Goal: Check status: Check status

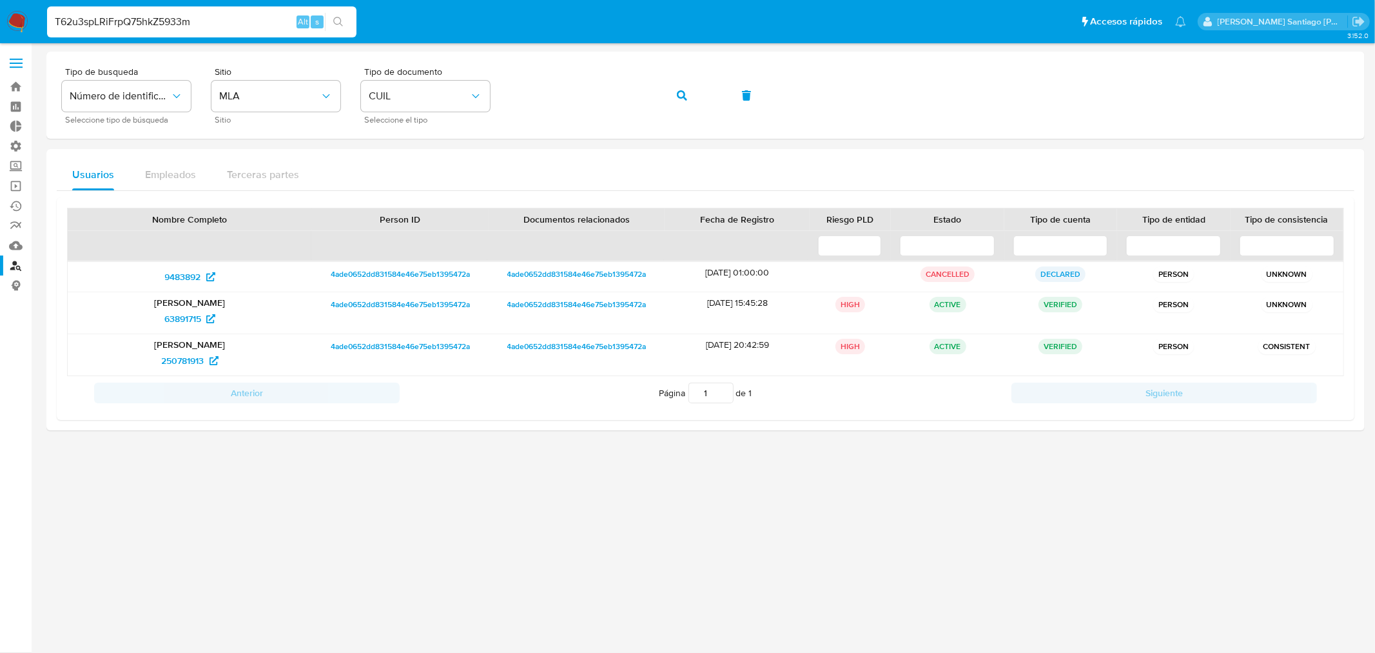
type input "T62u3spLRiFrpQ75hkZ5933m"
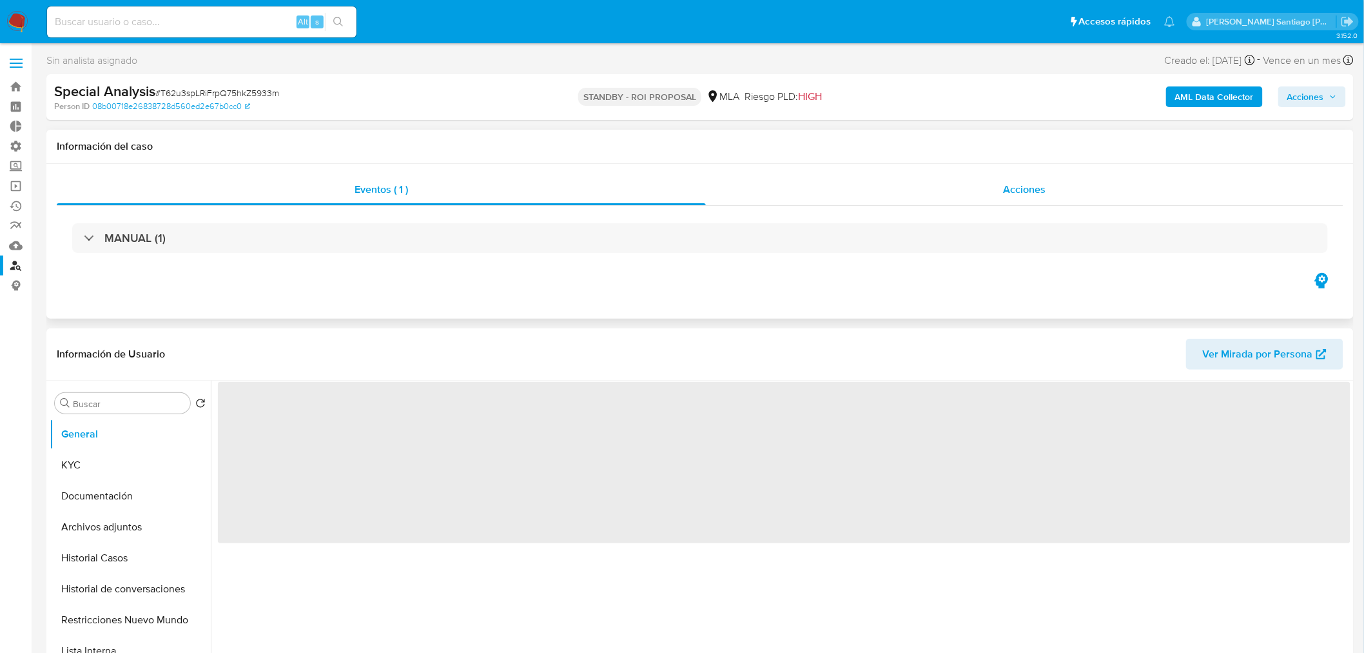
click at [974, 178] on div "Acciones" at bounding box center [1025, 189] width 638 height 31
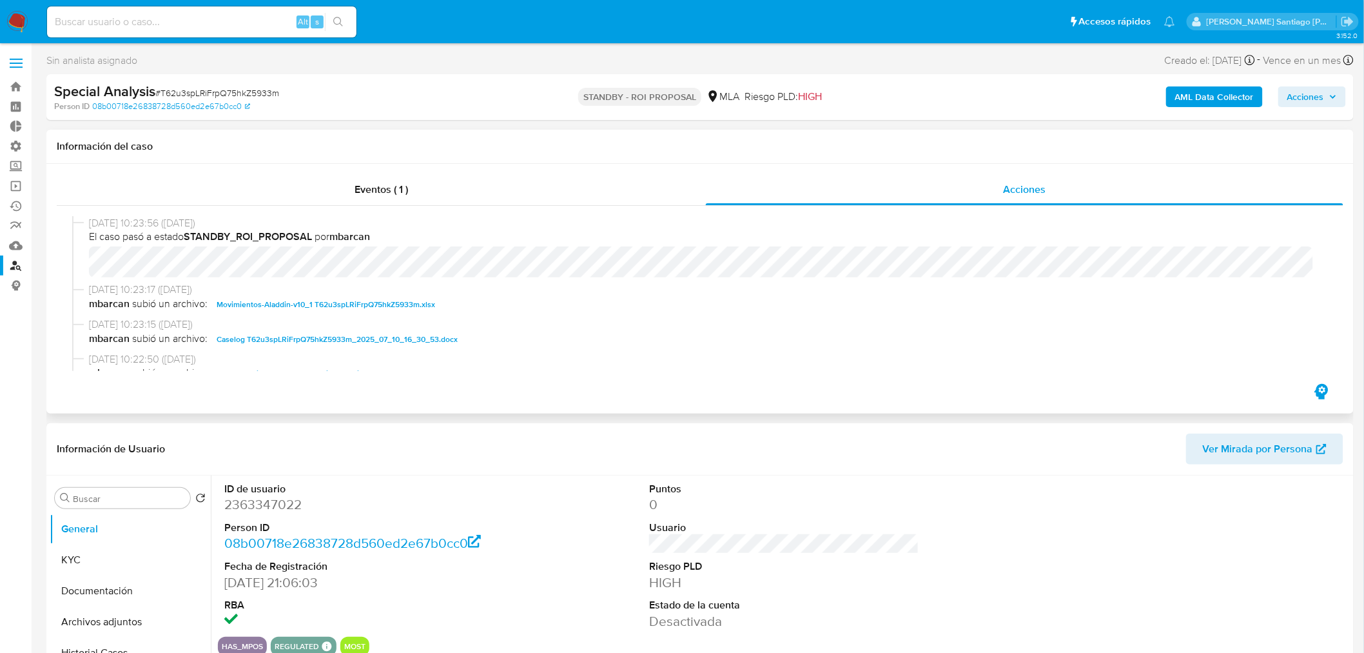
select select "10"
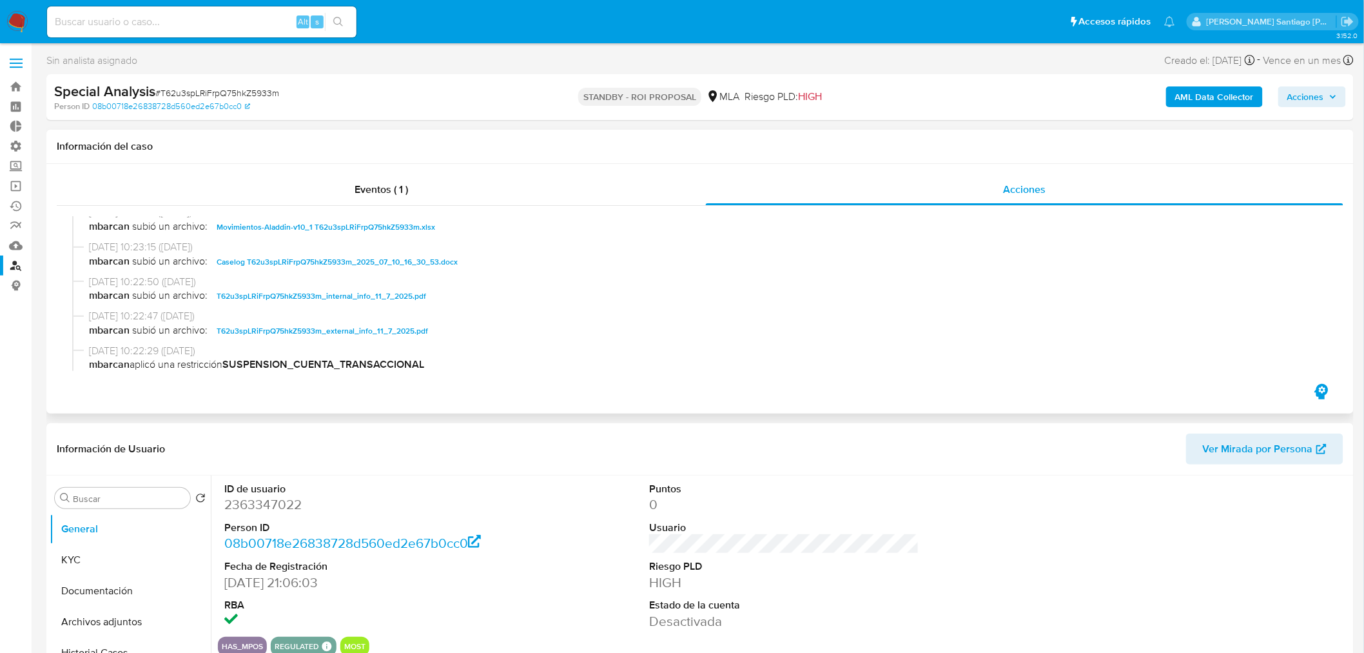
scroll to position [72, 0]
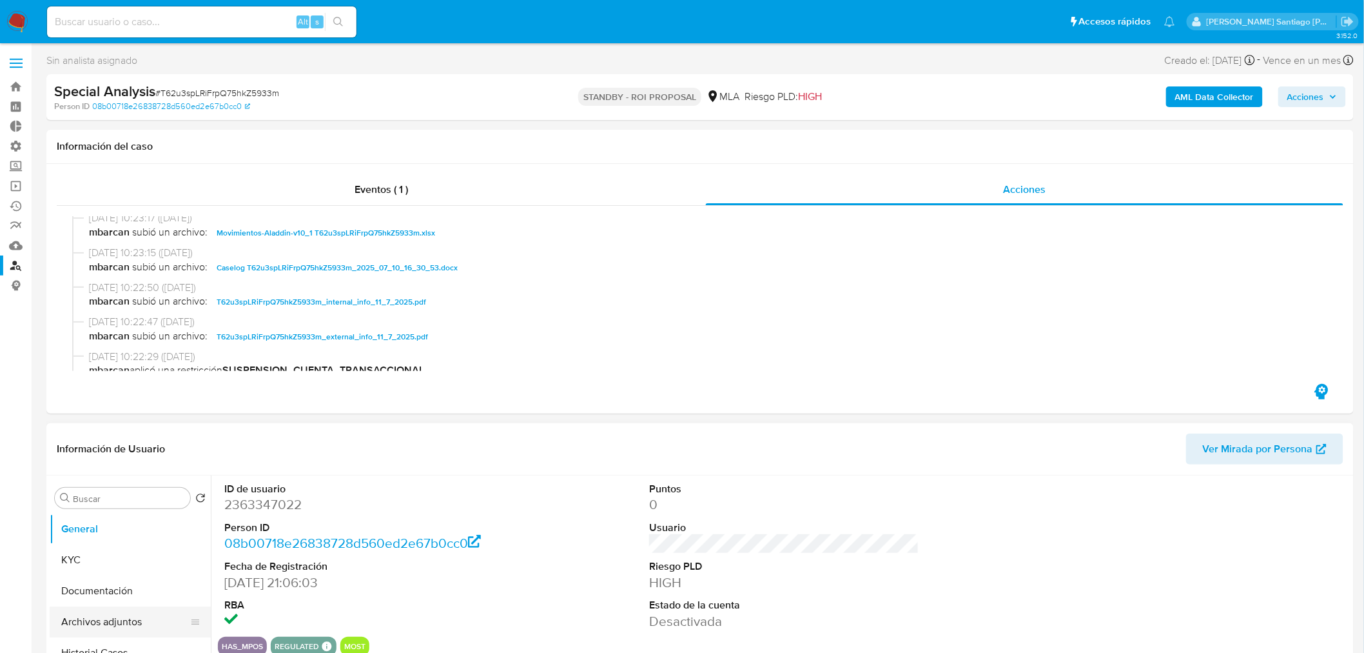
click at [123, 619] on button "Archivos adjuntos" at bounding box center [125, 621] width 151 height 31
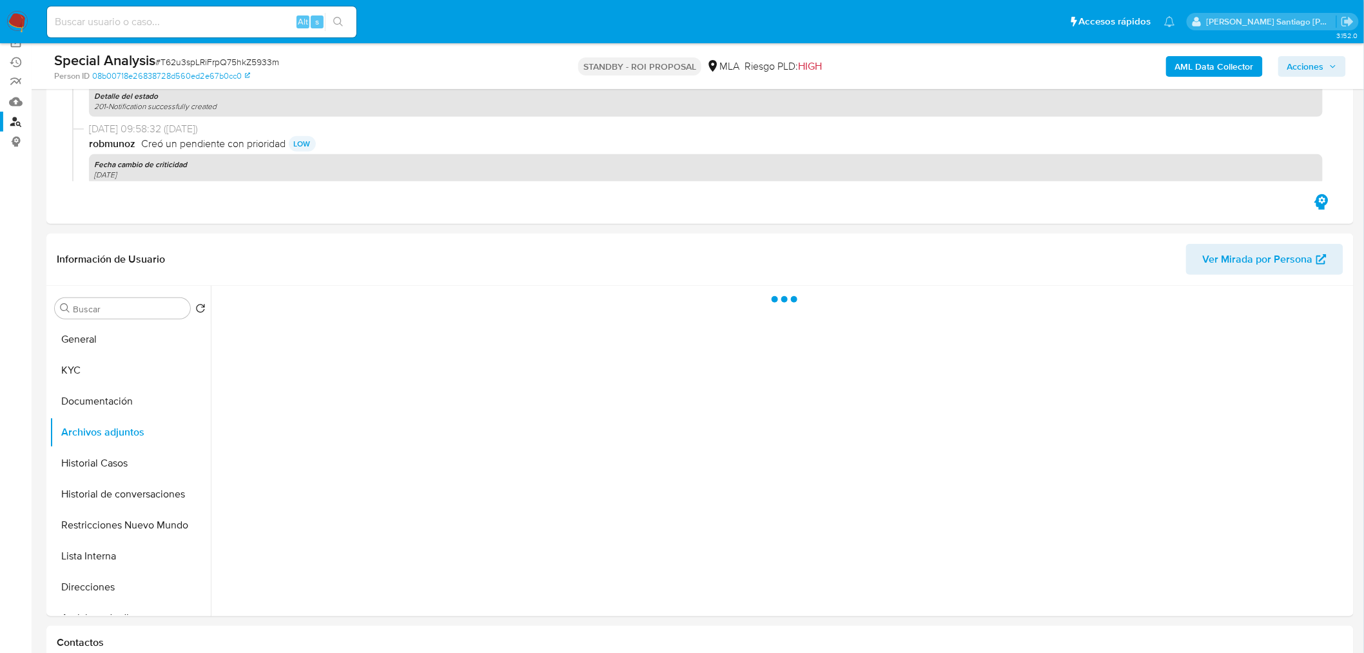
scroll to position [286, 0]
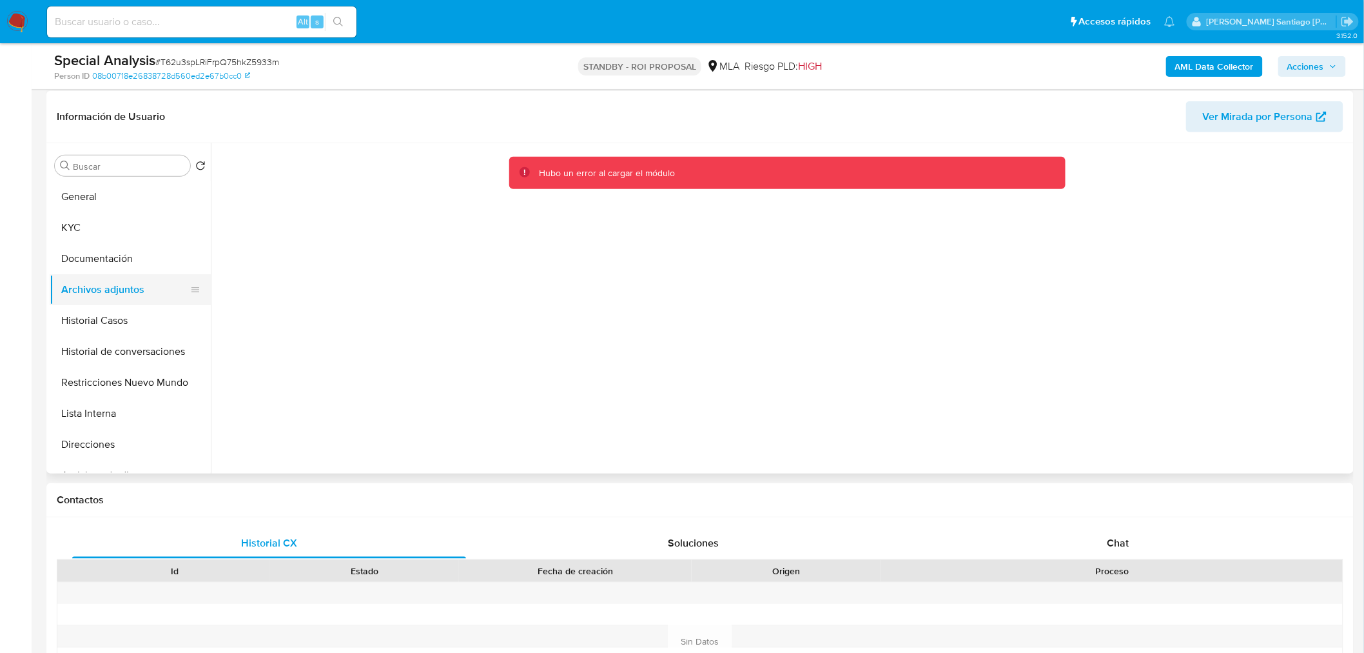
click at [70, 280] on button "Archivos adjuntos" at bounding box center [125, 289] width 151 height 31
click at [259, 21] on input at bounding box center [201, 22] width 309 height 17
paste input "T62u3spLRiFrpQ75hkZ5933m"
click at [229, 22] on input "T62u3spLRiFrpQ75hkZ5933m" at bounding box center [201, 22] width 309 height 17
click at [229, 21] on input "T62u3spLRiFrpQ75hkZ5933m" at bounding box center [201, 22] width 309 height 17
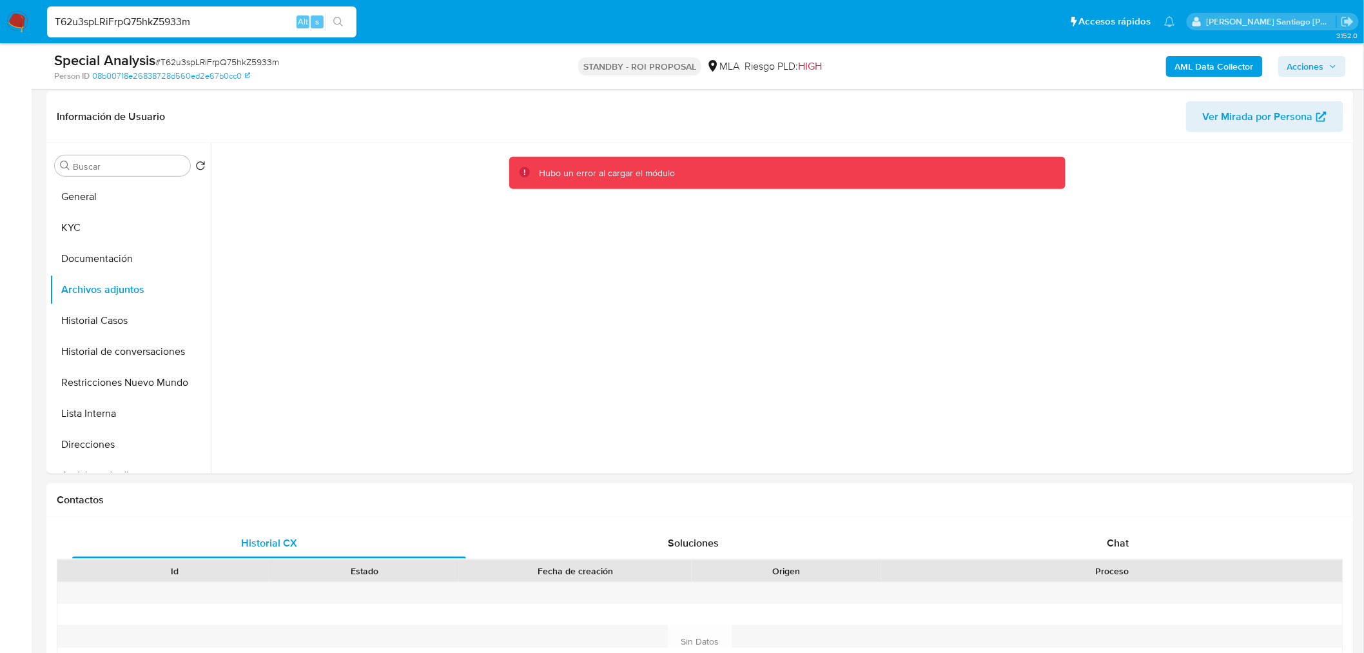
click at [205, 17] on input "T62u3spLRiFrpQ75hkZ5933m" at bounding box center [201, 22] width 309 height 17
drag, startPoint x: 179, startPoint y: 19, endPoint x: 186, endPoint y: 24, distance: 7.9
click at [179, 20] on input "T62u3spLRiFrpQ75hkZ5933m" at bounding box center [201, 22] width 309 height 17
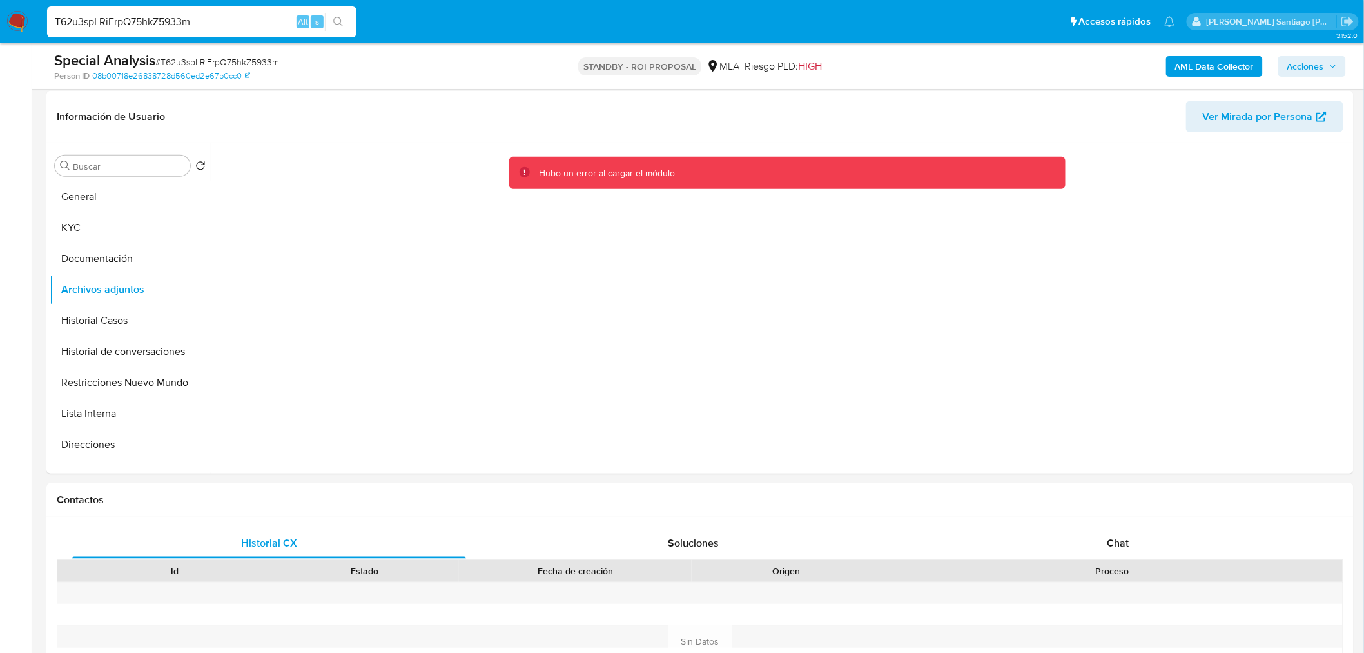
click at [299, 63] on div "Special Analysis # T62u3spLRiFrpQ75hkZ5933m" at bounding box center [267, 60] width 426 height 19
click at [99, 23] on input "T62u3spLRiFrpQ75hkZ5933m" at bounding box center [201, 22] width 309 height 17
paste input "r0nkRN3keTGPio1KvfKnXI0a"
click at [222, 16] on input "r0nkRN3keTGPio1KvfKnXI0a" at bounding box center [201, 22] width 309 height 17
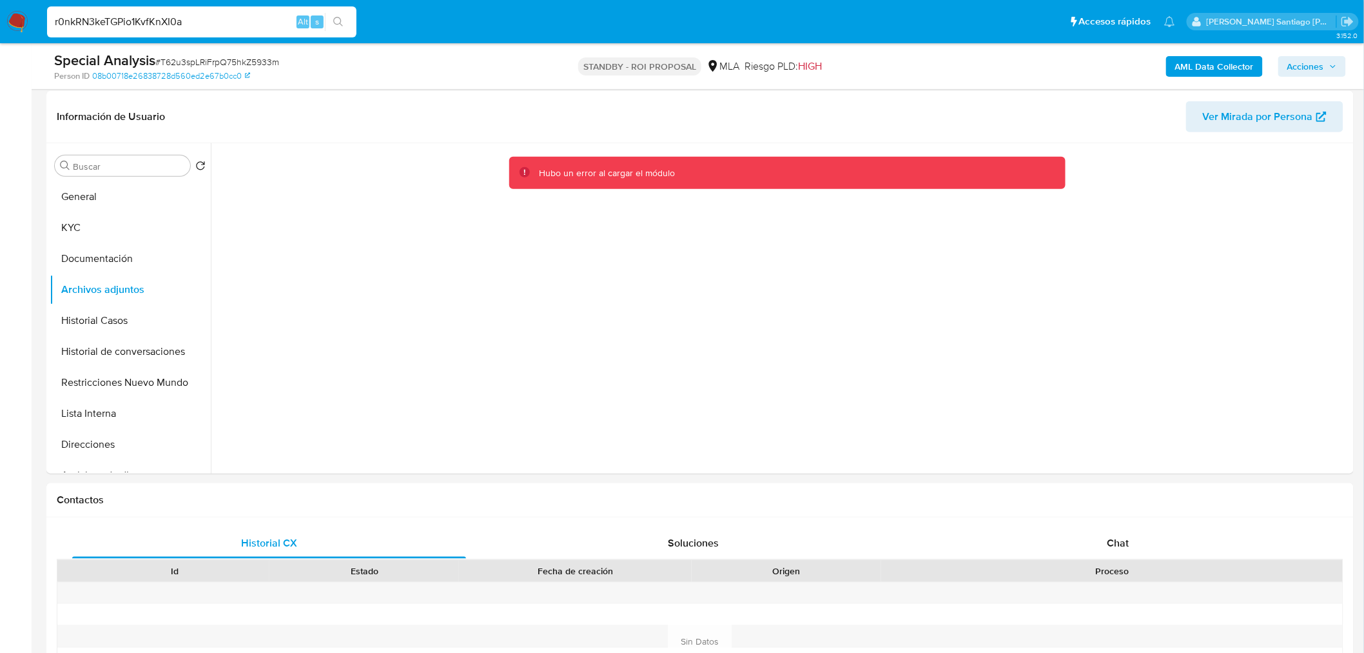
click at [222, 16] on input "r0nkRN3keTGPio1KvfKnXI0a" at bounding box center [201, 22] width 309 height 17
paste input "DAk0by8P65TvZpWu0VUw15Aq"
type input "DAk0by8P65TvZpWu0VUw15Aq"
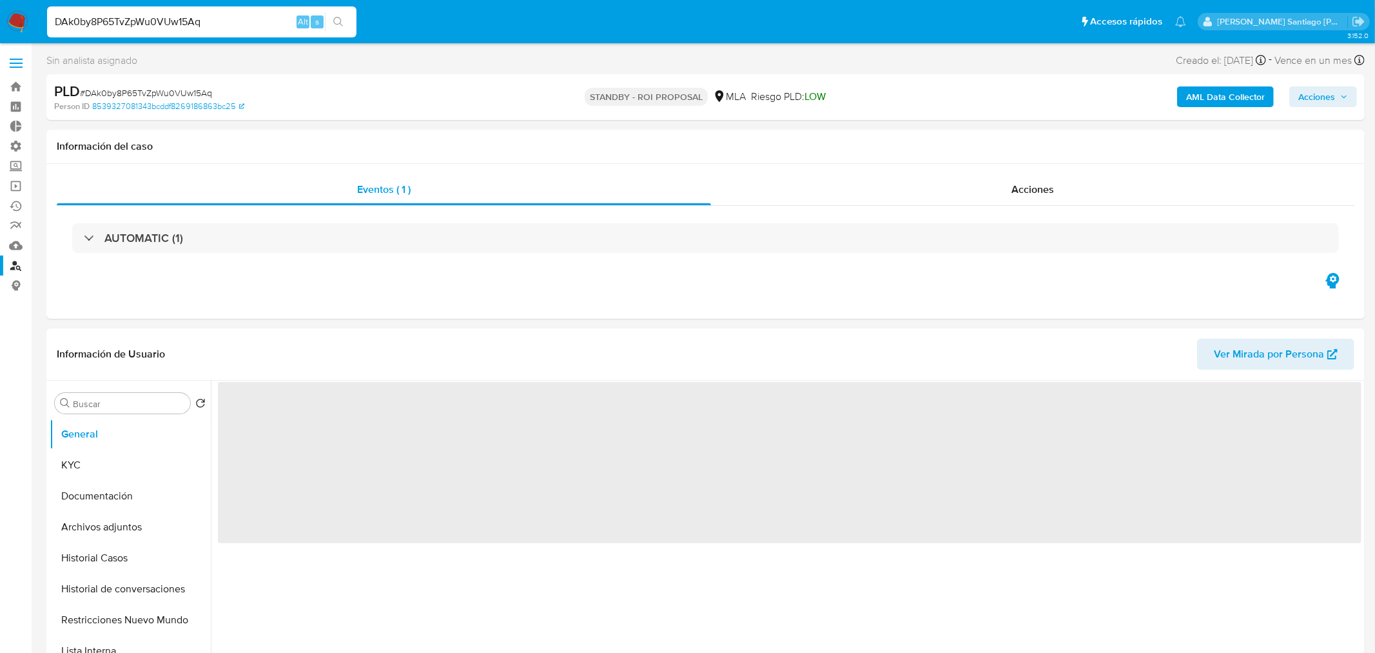
select select "10"
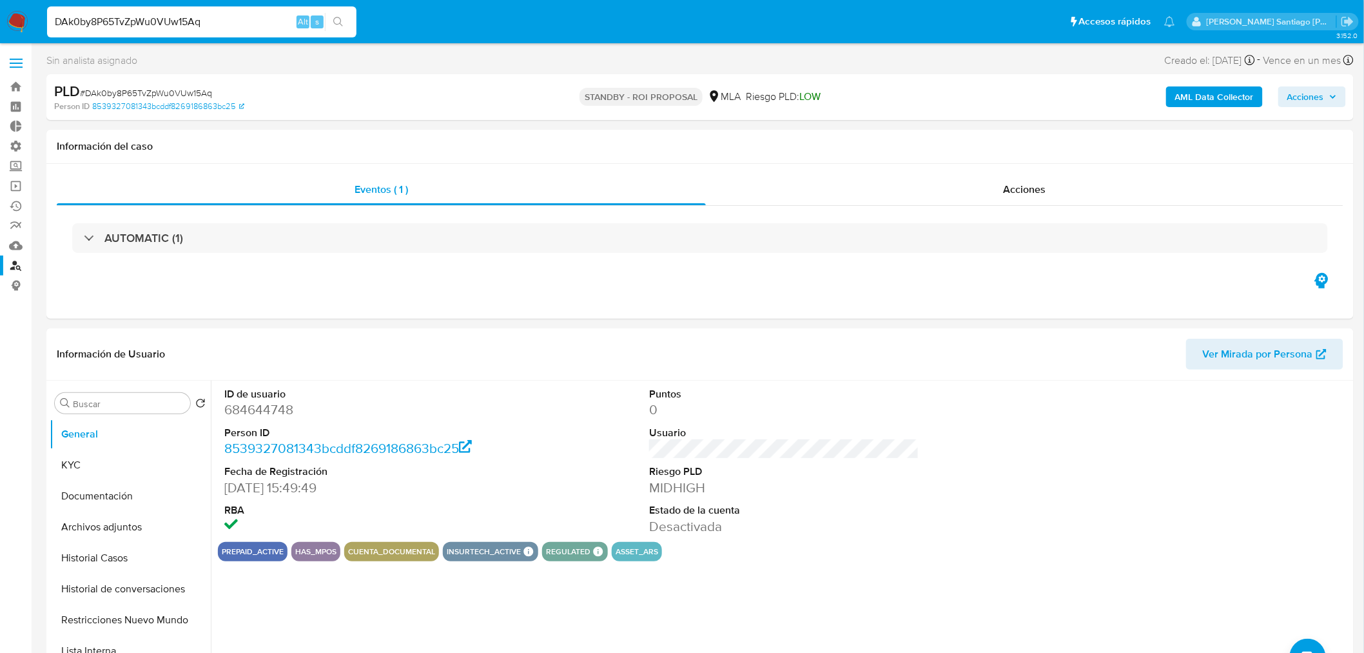
click at [184, 14] on input "DAk0by8P65TvZpWu0VUw15Aq" at bounding box center [201, 22] width 309 height 17
paste input "6YSwM2c7hX3wotfmJj4fgMlW"
type input "6YSwM2c7hX3wotfmJj4fgMlW"
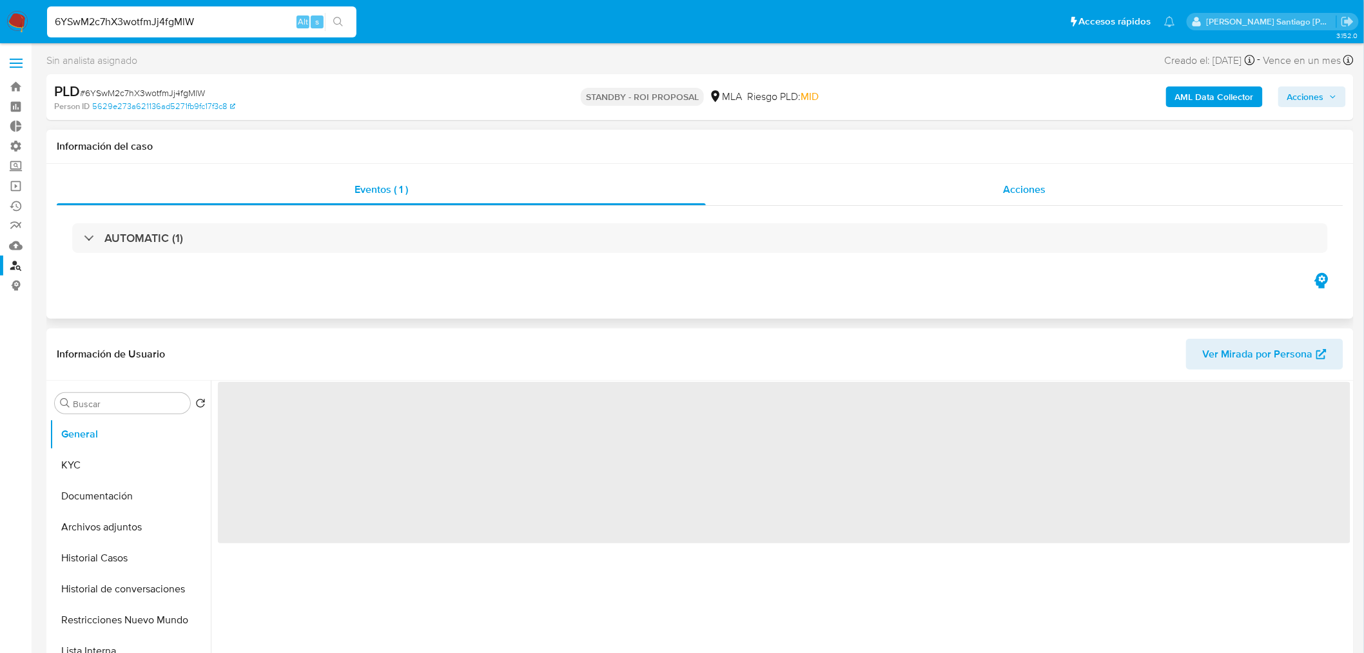
click at [997, 188] on div "Acciones" at bounding box center [1025, 189] width 638 height 31
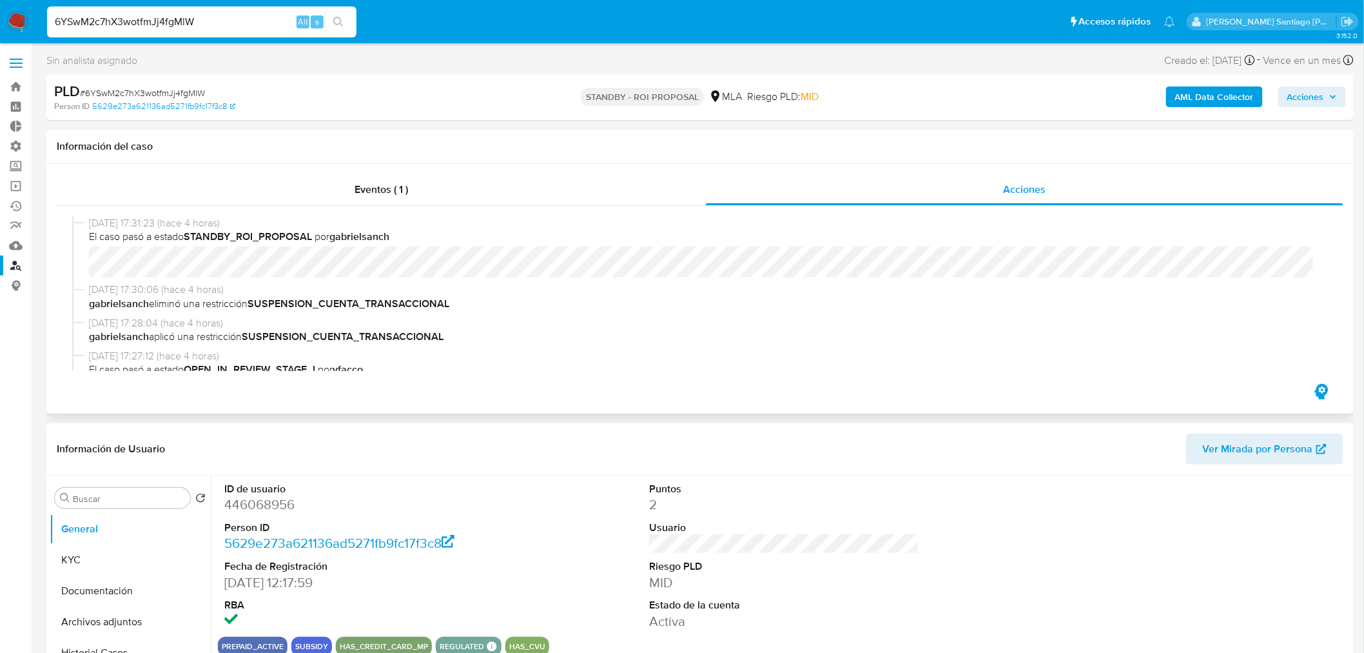
select select "10"
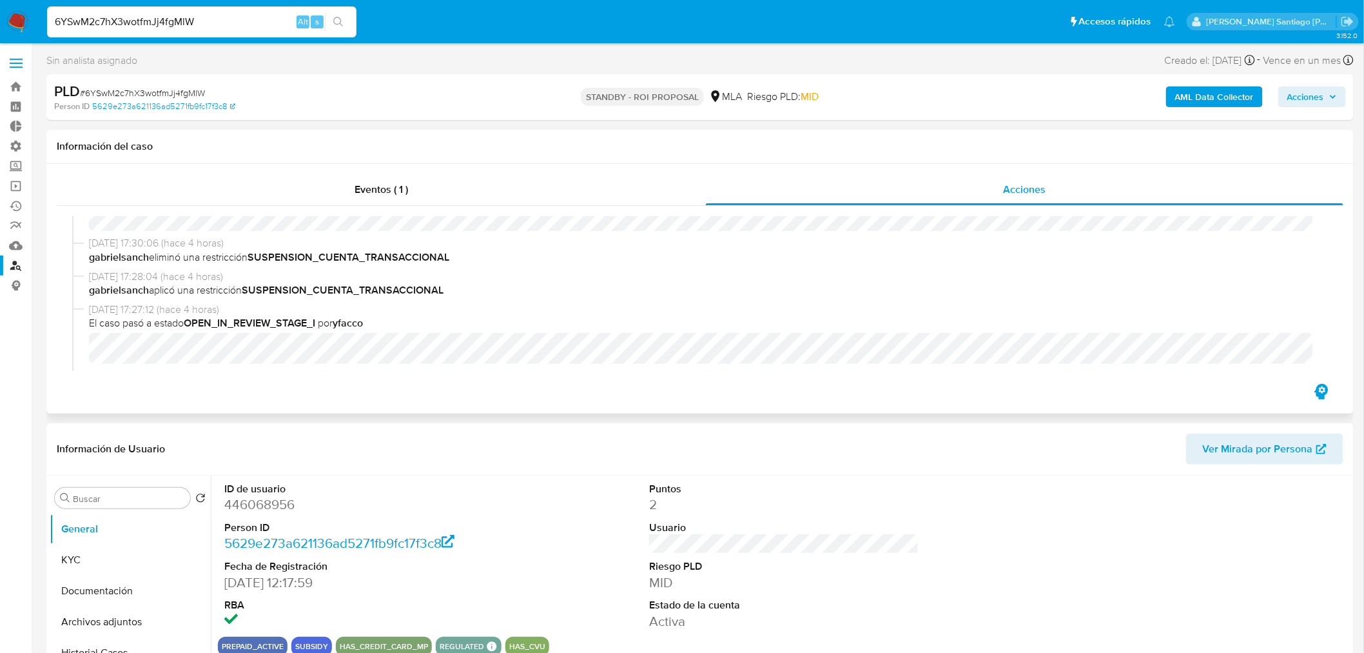
scroll to position [72, 0]
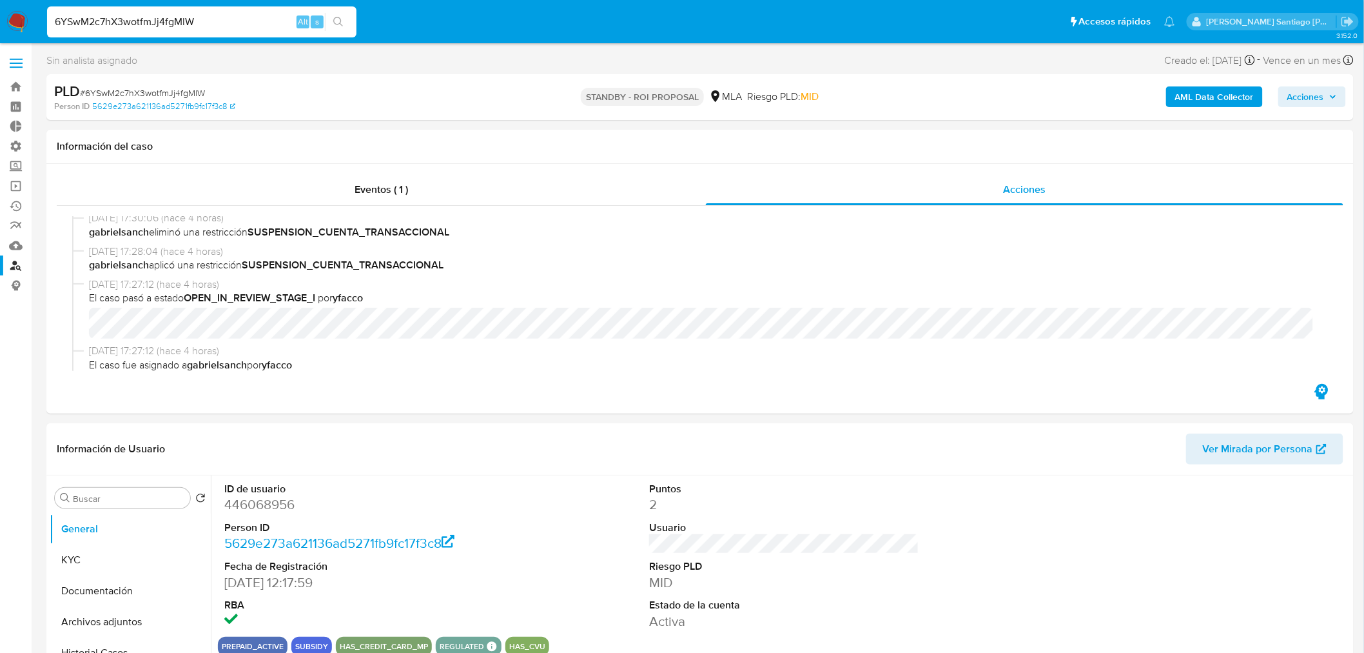
click at [255, 23] on input "6YSwM2c7hX3wotfmJj4fgMlW" at bounding box center [201, 22] width 309 height 17
paste input "axXv7D2jPmsxldFgJf3v6sBx"
type input "axXv7D2jPmsxldFgJf3v6sBx"
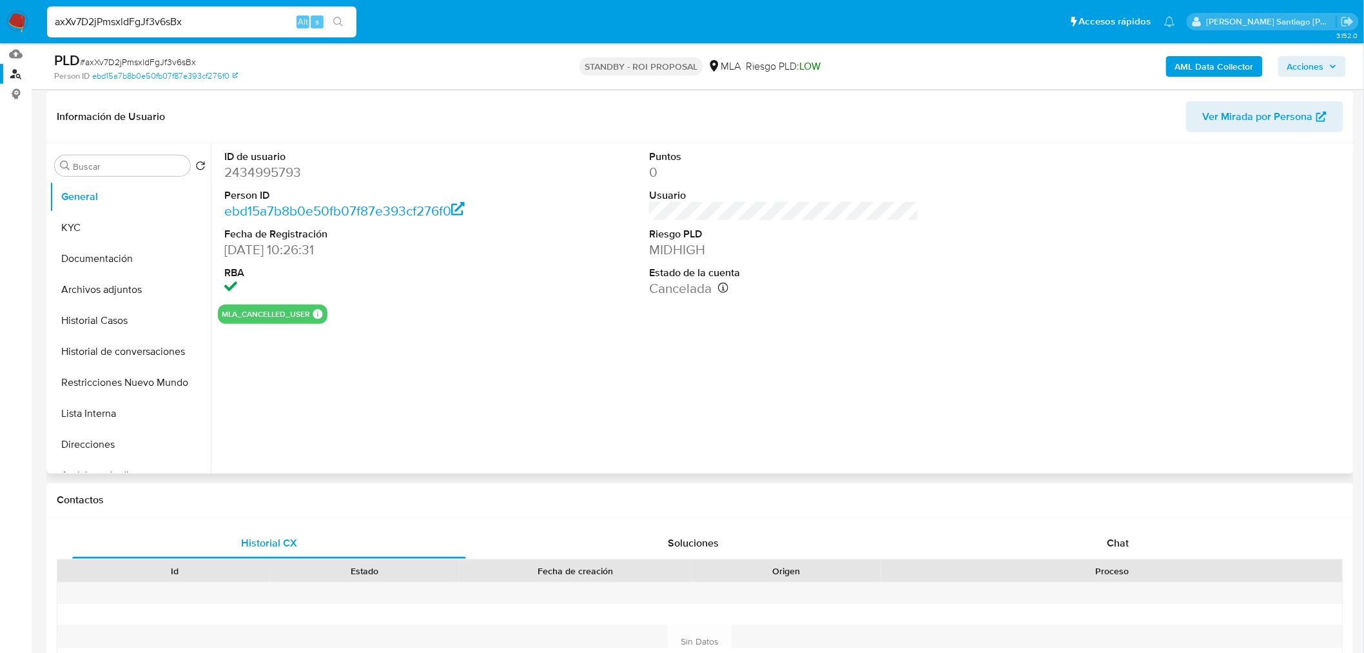
scroll to position [143, 0]
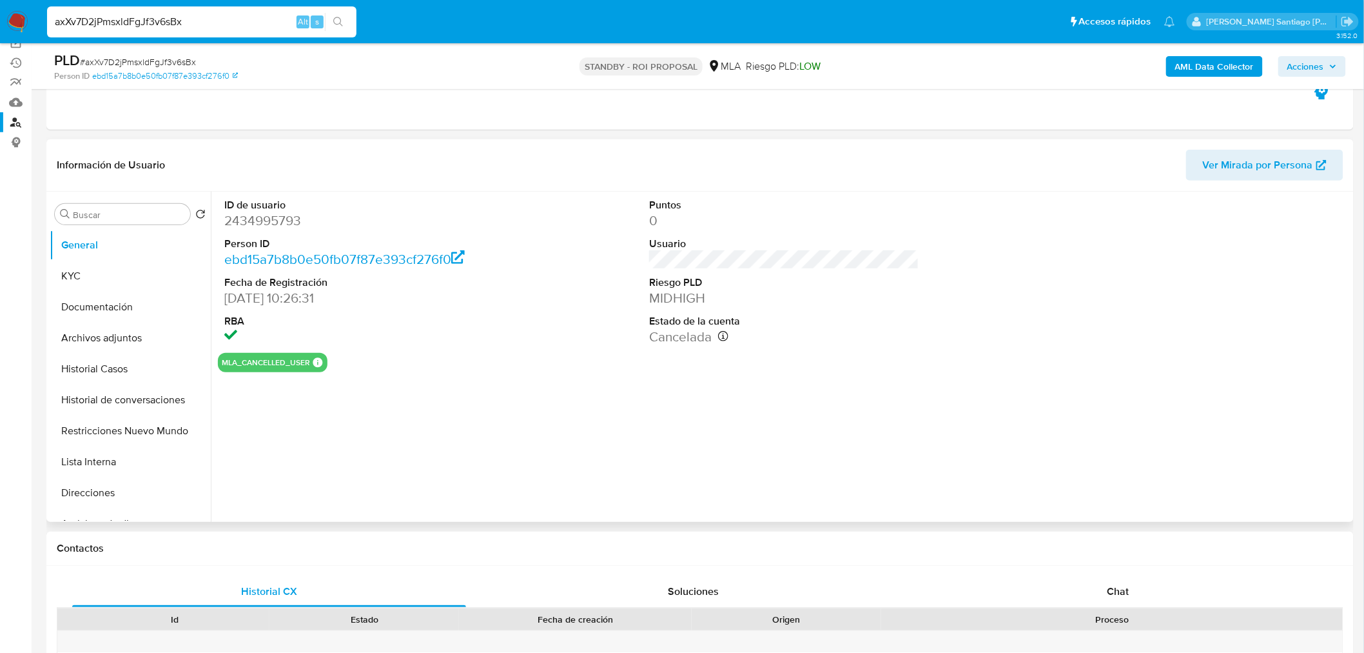
select select "10"
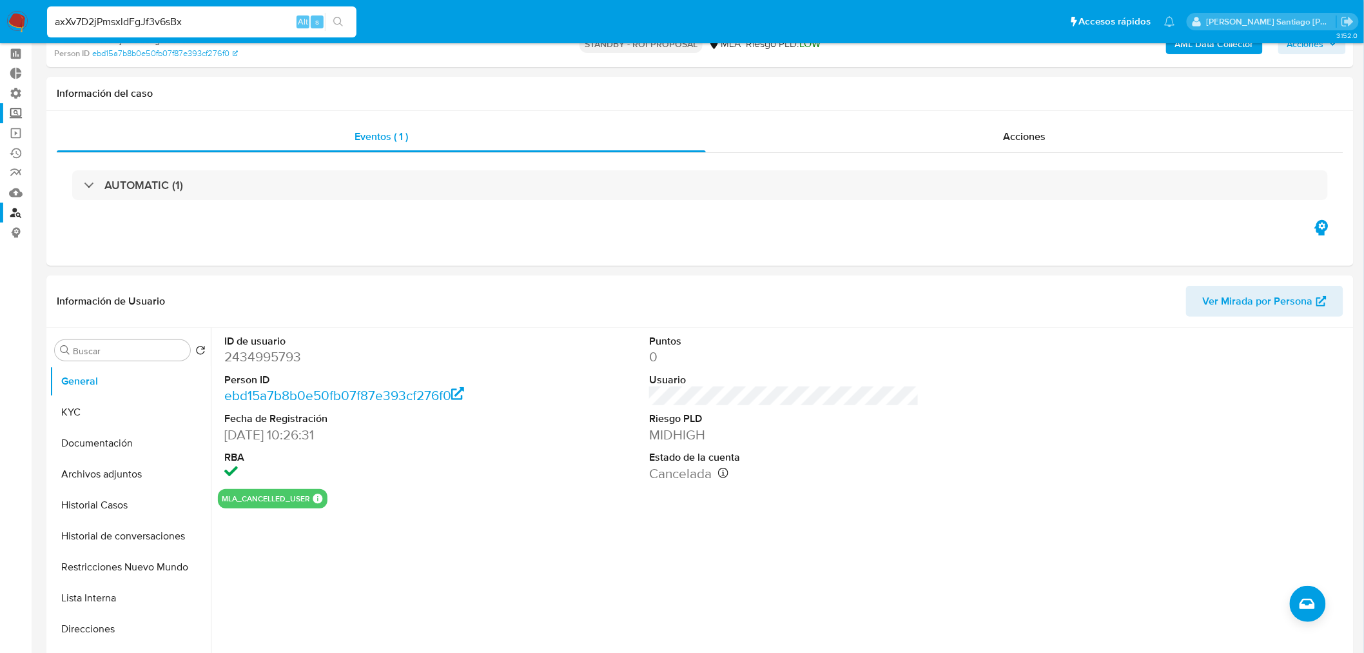
scroll to position [0, 0]
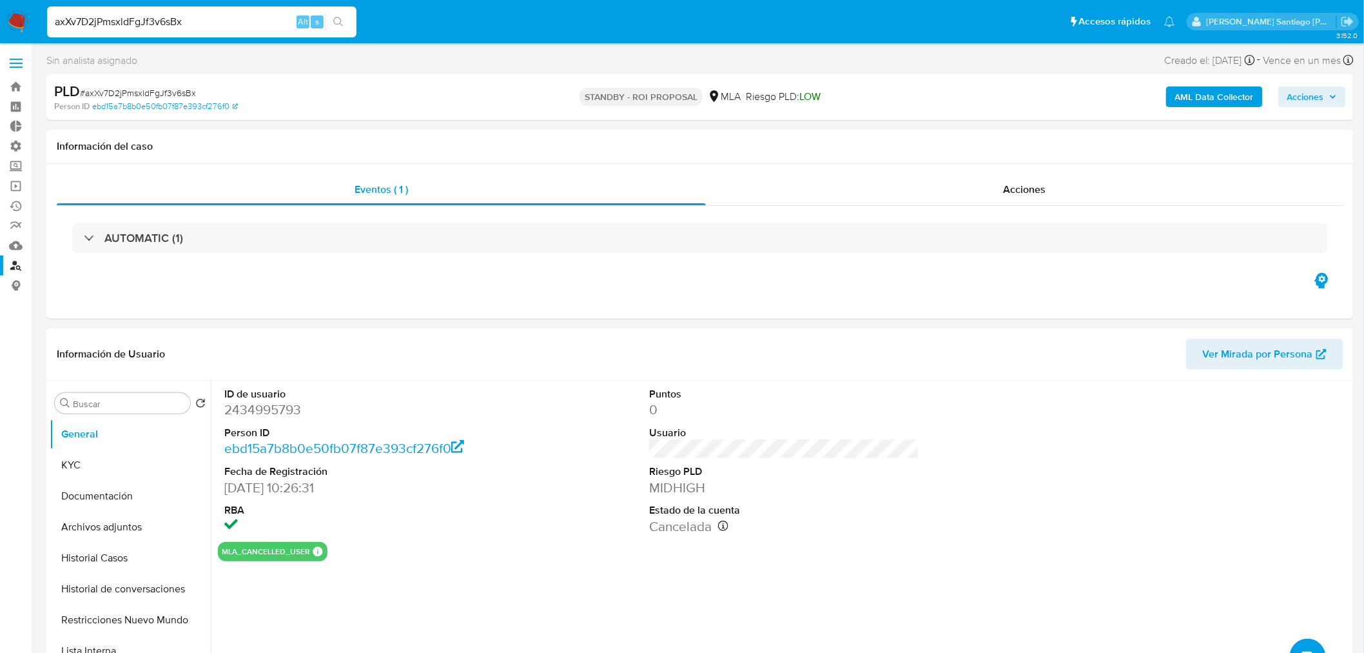
click at [14, 266] on link "Buscador de personas" at bounding box center [76, 265] width 153 height 20
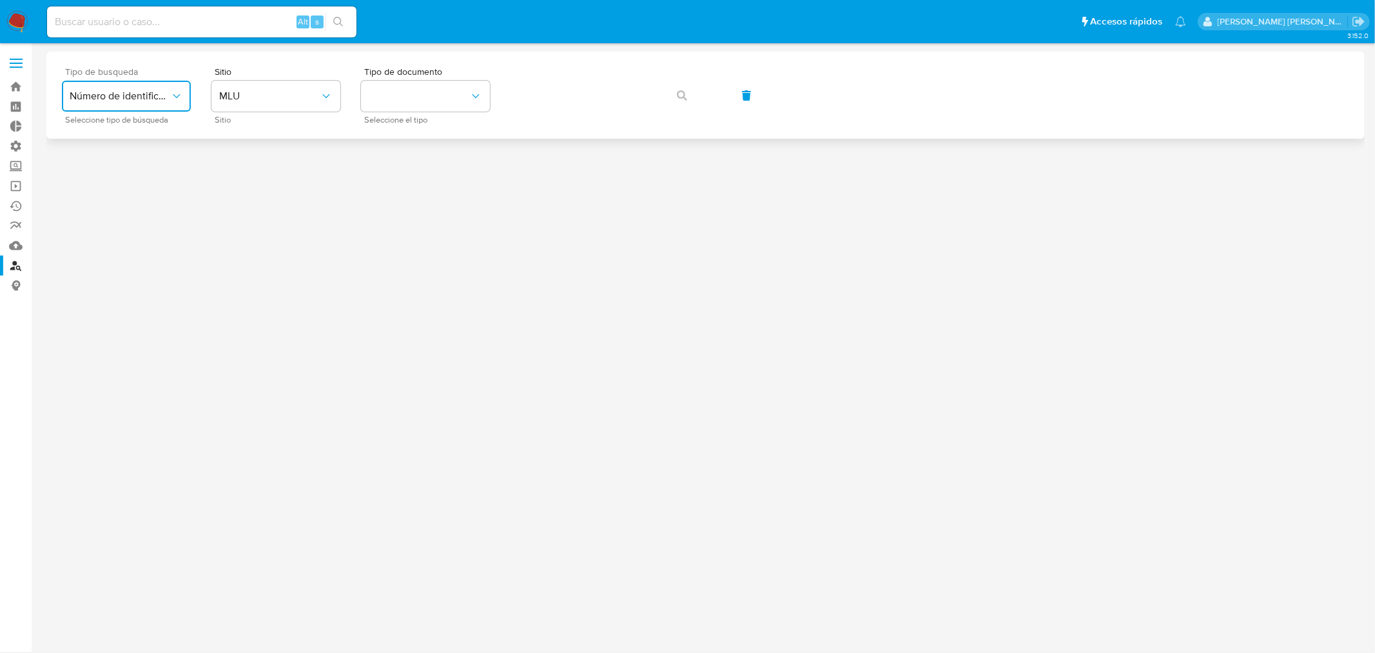
click at [179, 95] on icon "typeSearch" at bounding box center [176, 96] width 7 height 4
drag, startPoint x: 275, startPoint y: 88, endPoint x: 280, endPoint y: 99, distance: 12.1
click at [275, 88] on button "MLU" at bounding box center [275, 96] width 129 height 31
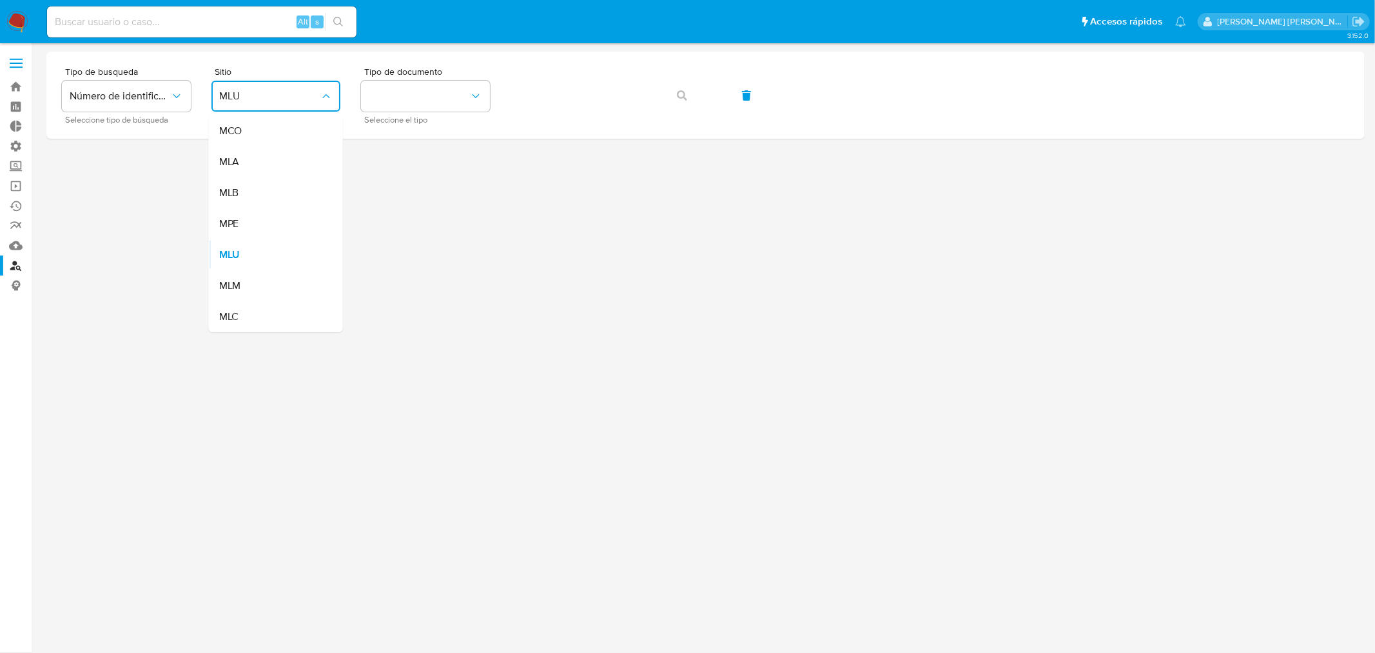
click at [297, 171] on div "MLA" at bounding box center [272, 161] width 106 height 31
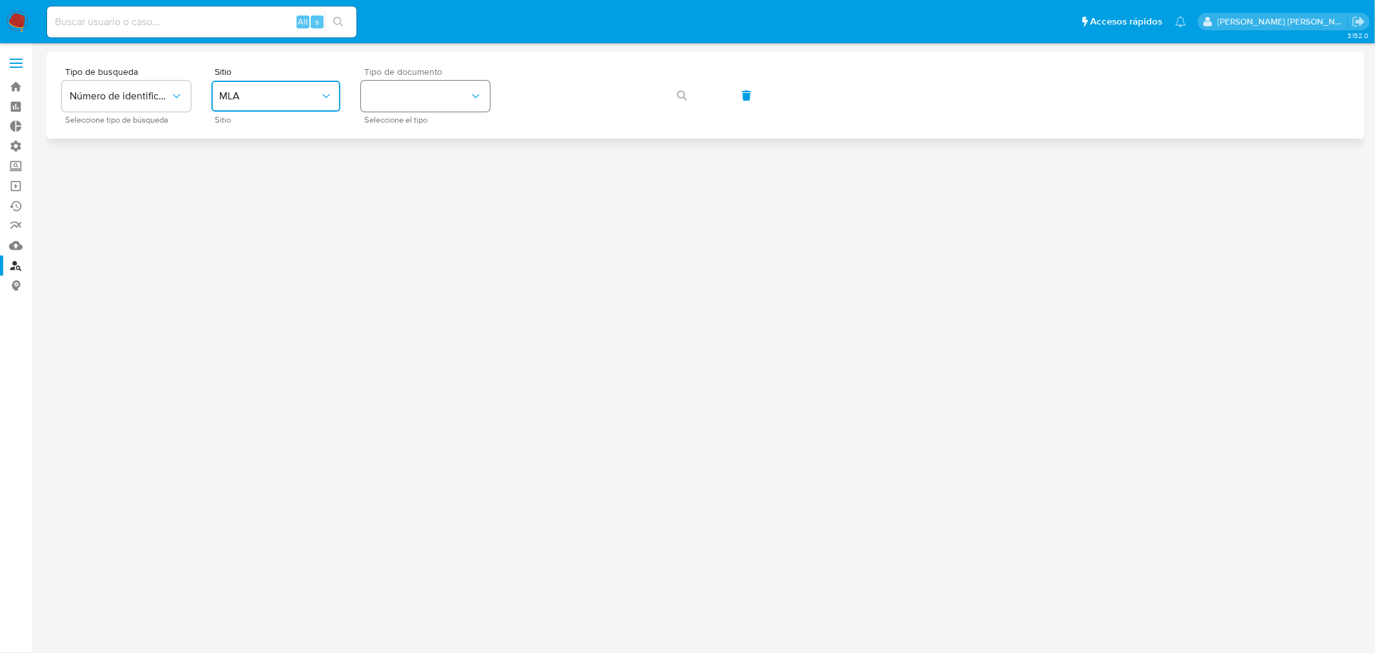
click at [398, 101] on button "identificationType" at bounding box center [425, 96] width 129 height 31
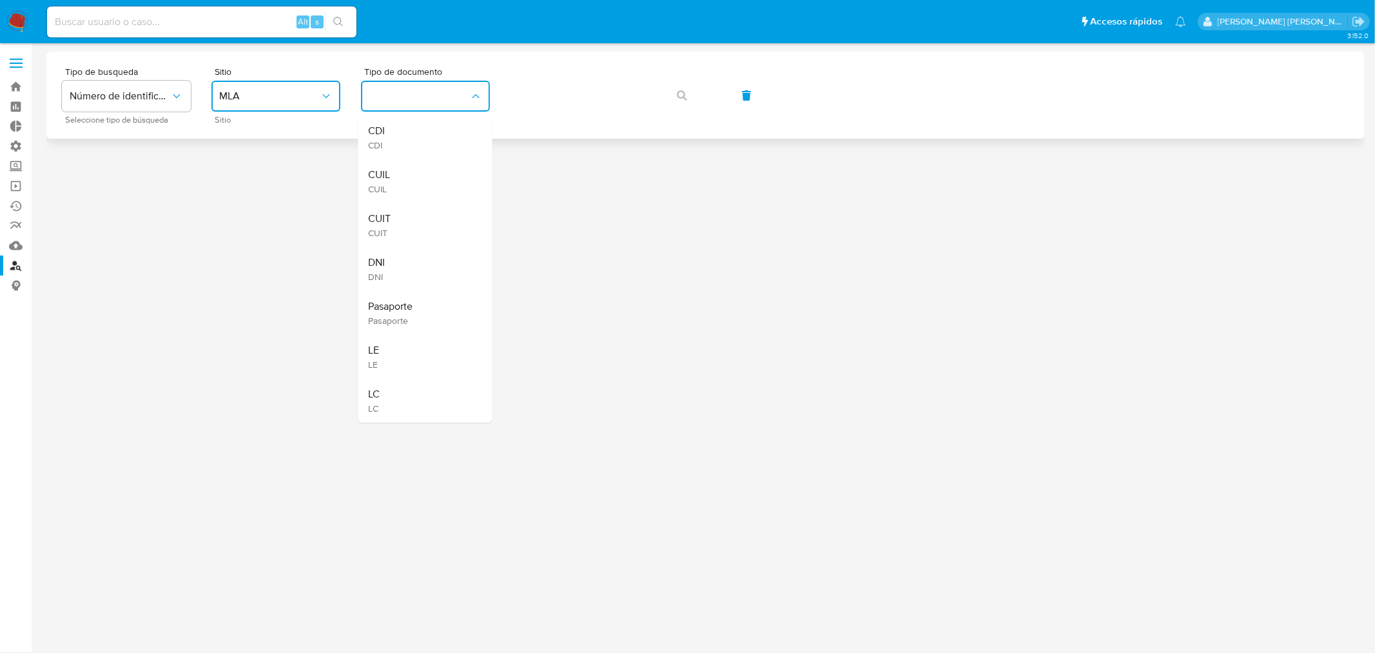
drag, startPoint x: 440, startPoint y: 182, endPoint x: 561, endPoint y: 124, distance: 134.7
click at [440, 181] on div "CUIL CUIL" at bounding box center [422, 181] width 106 height 44
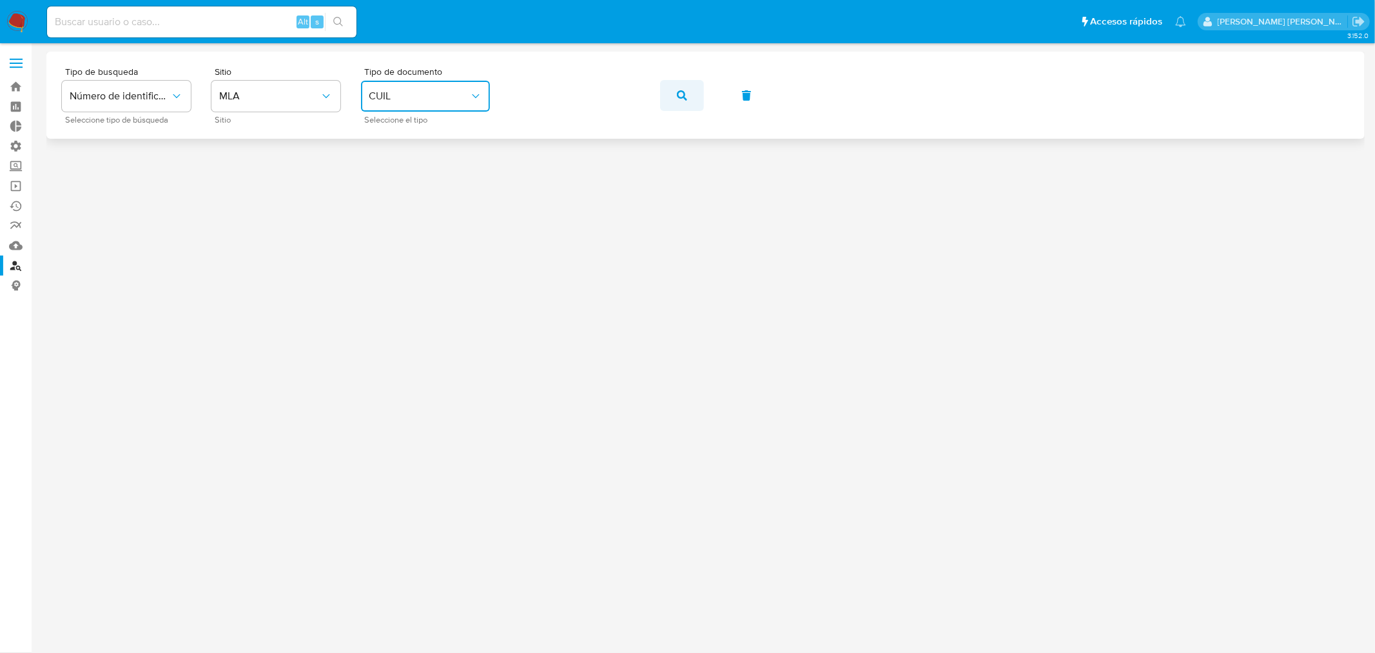
click at [674, 103] on button "button" at bounding box center [682, 95] width 44 height 31
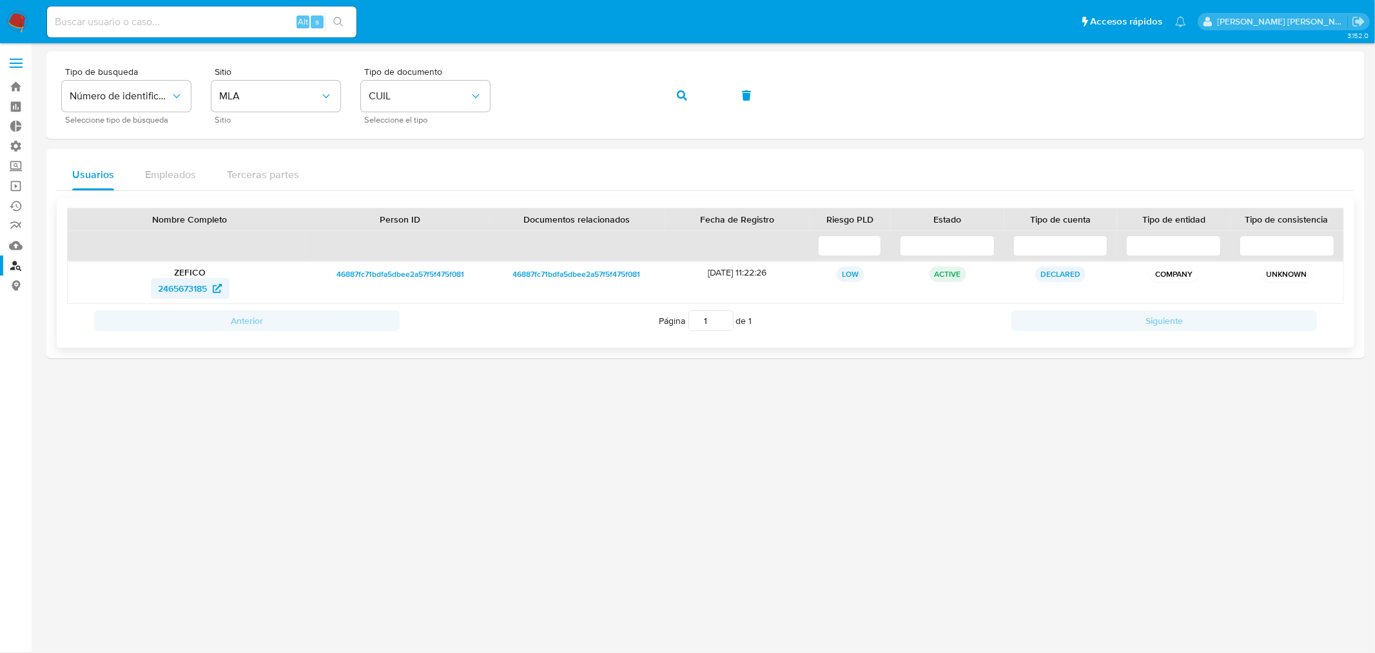
click at [181, 288] on span "2465673185" at bounding box center [183, 288] width 49 height 21
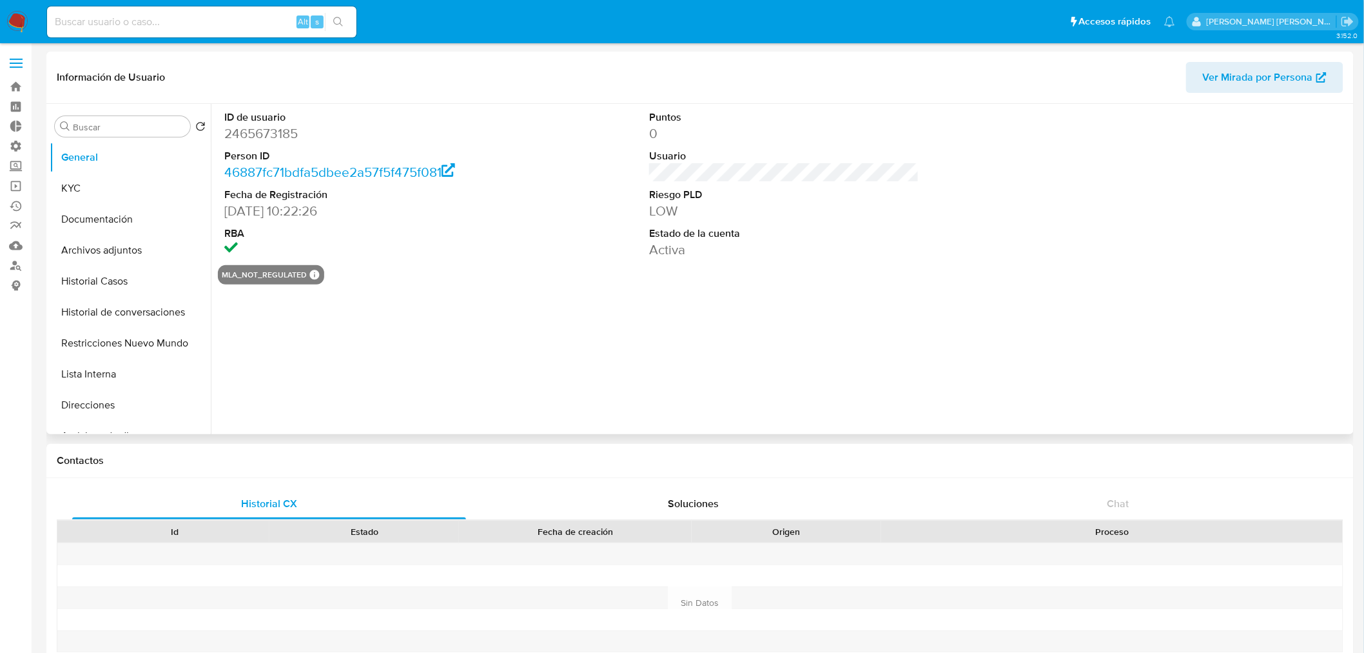
select select "10"
click at [116, 282] on button "Historial Casos" at bounding box center [125, 281] width 151 height 31
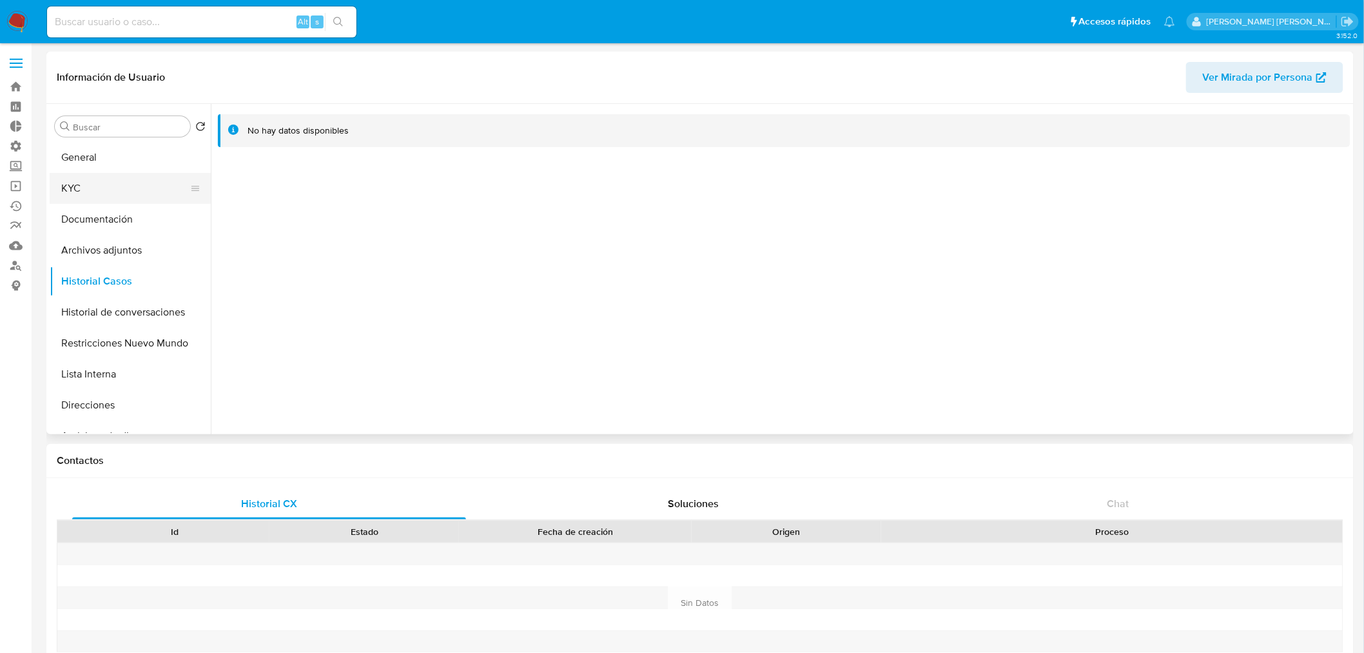
click at [92, 195] on button "KYC" at bounding box center [125, 188] width 151 height 31
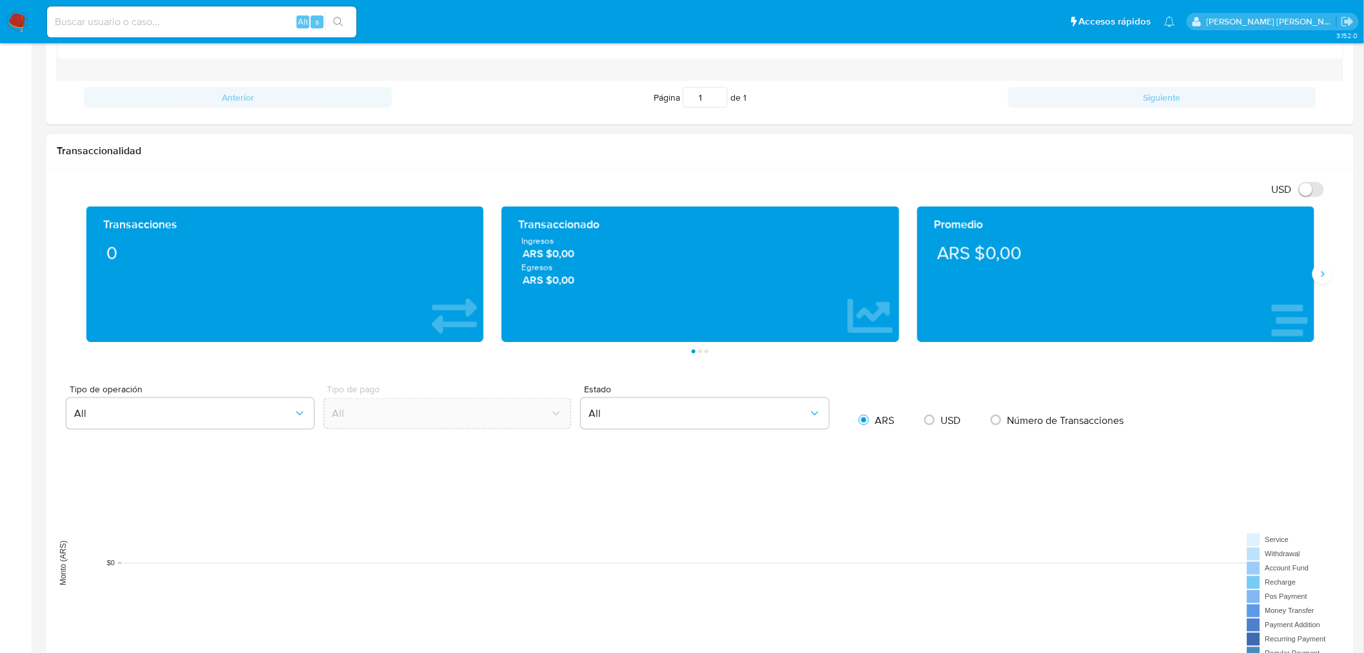
scroll to position [573, 0]
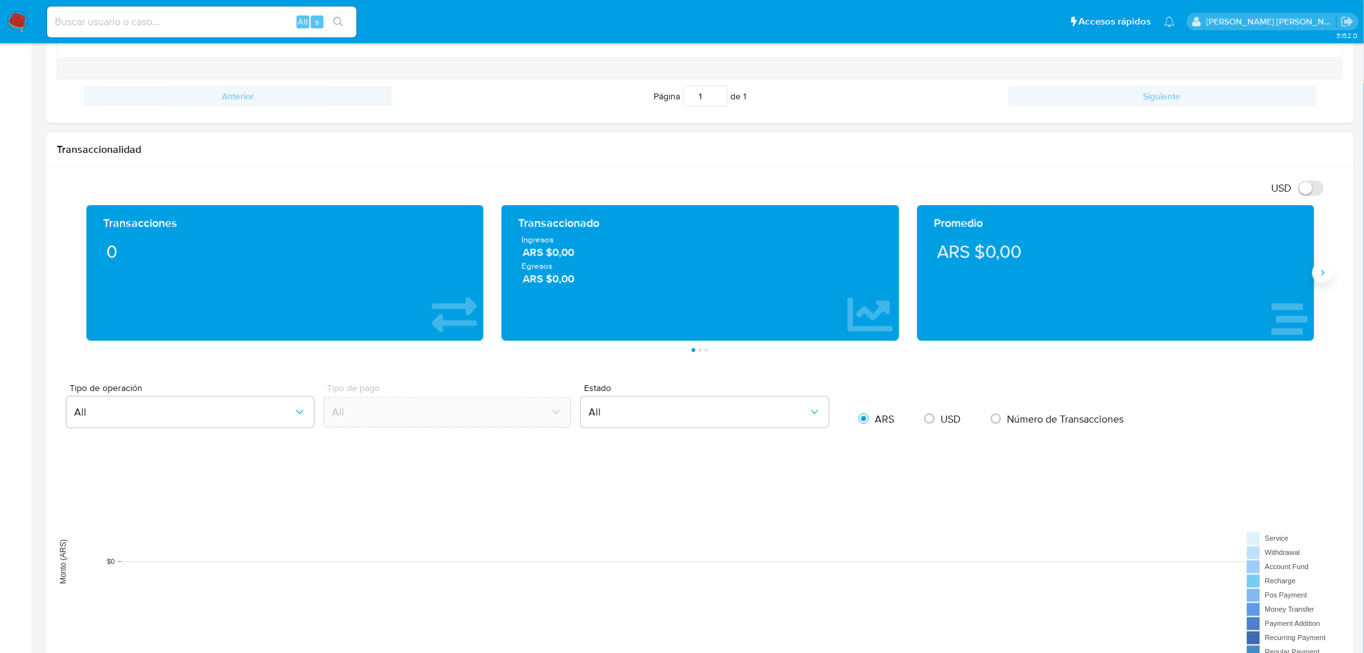
click at [1331, 278] on button "Siguiente" at bounding box center [1323, 272] width 21 height 21
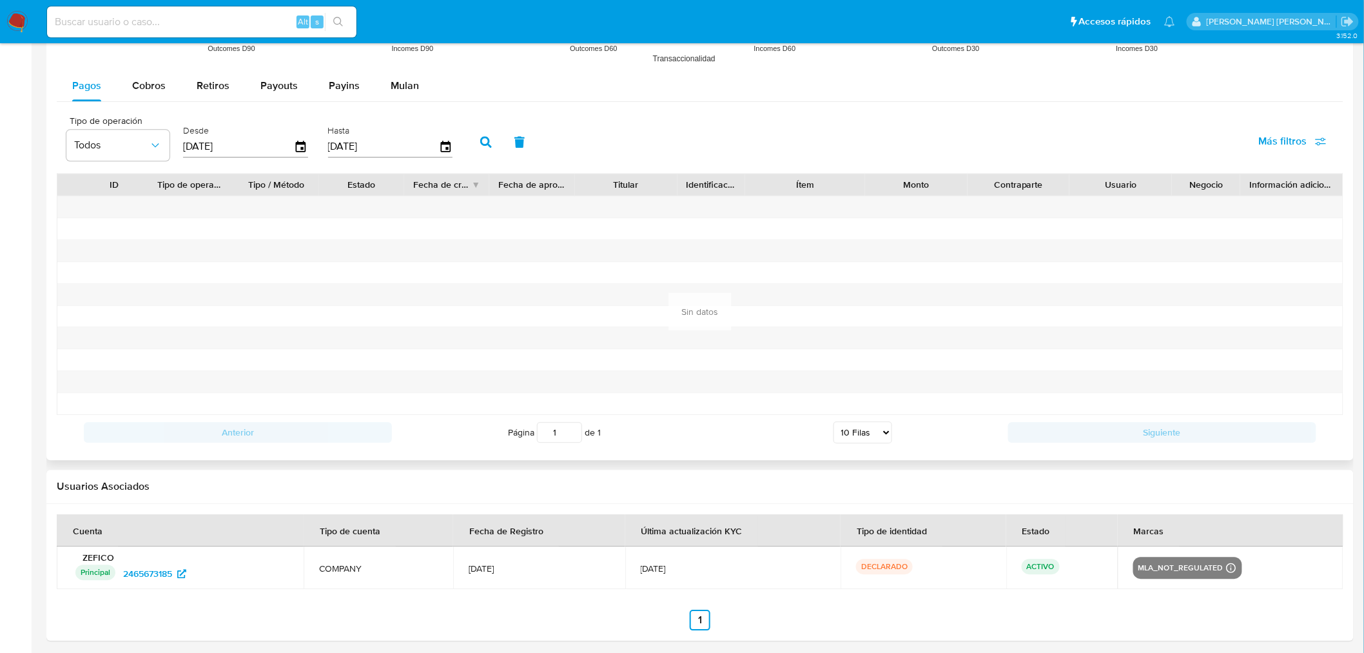
scroll to position [1200, 0]
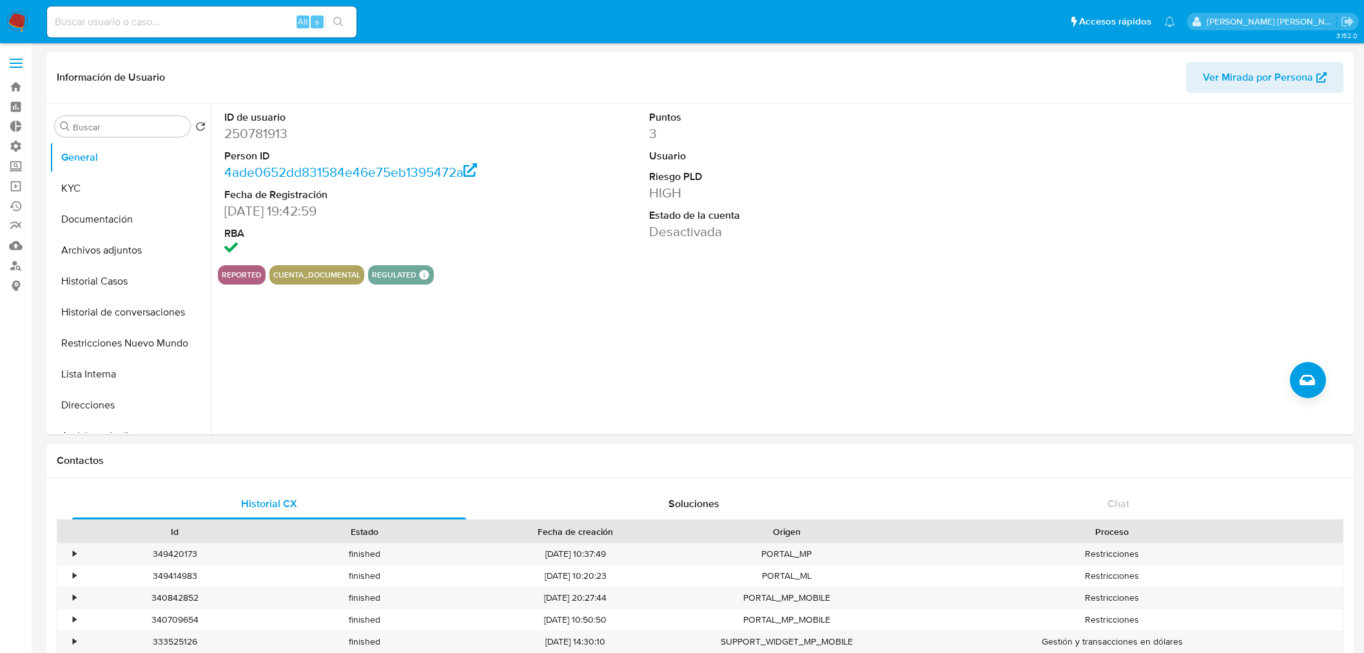
select select "10"
click at [247, 21] on input at bounding box center [201, 22] width 309 height 17
paste input "Dj4u2YEbCF2GKQAKiGRTEYY2"
type input "Dj4u2YEbCF2GKQAKiGRTEYY2"
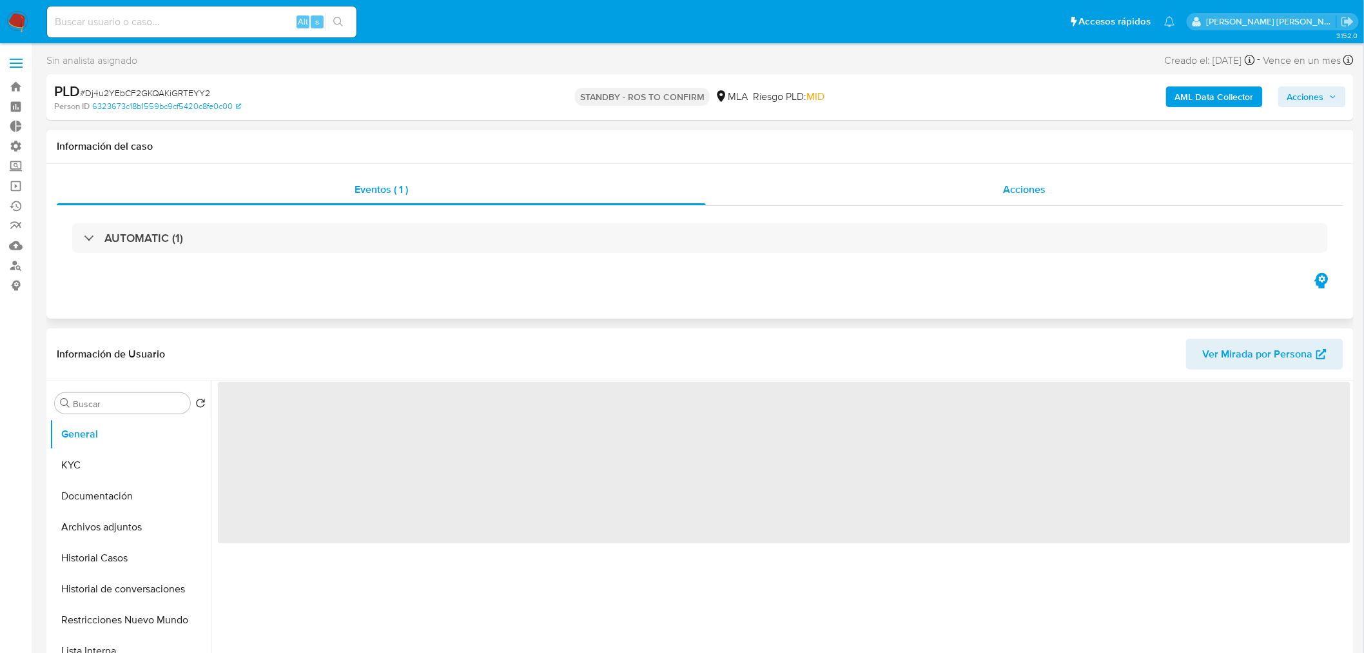
click at [972, 191] on div "Acciones" at bounding box center [1025, 189] width 638 height 31
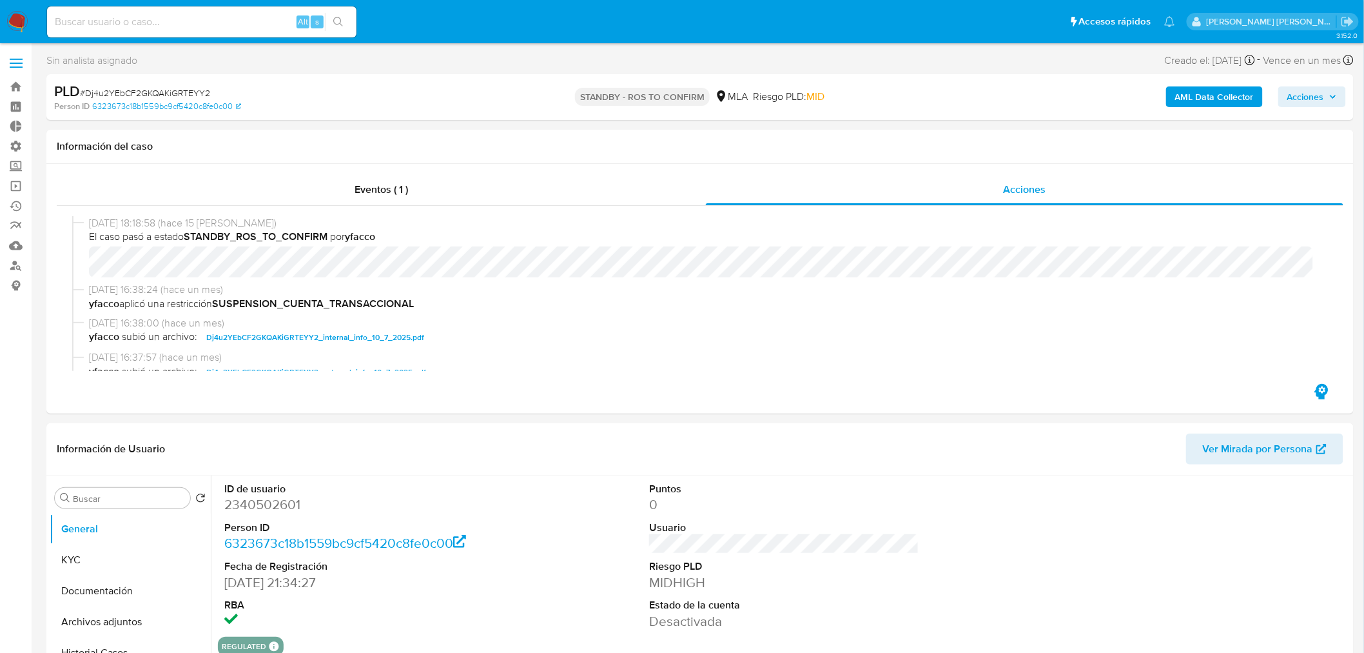
select select "10"
